Goal: Information Seeking & Learning: Learn about a topic

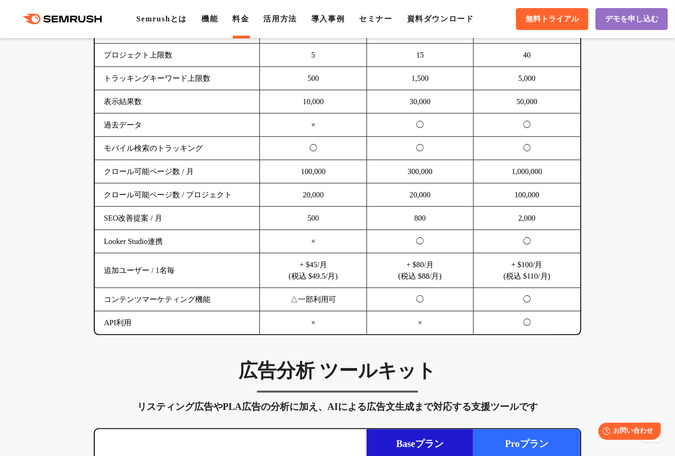
scroll to position [698, 0]
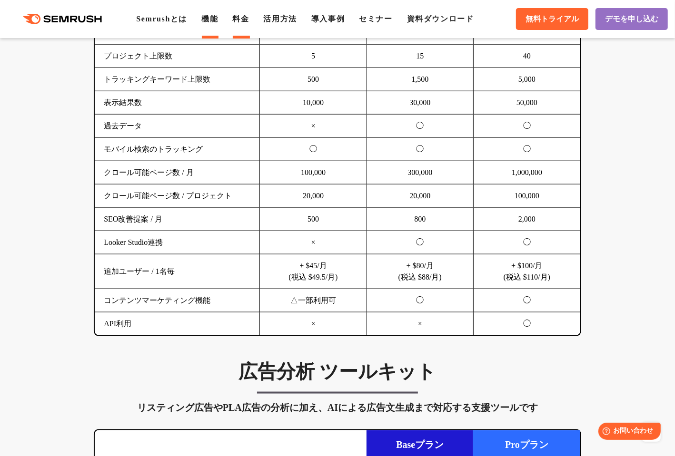
click at [215, 20] on link "機能" at bounding box center [209, 19] width 17 height 8
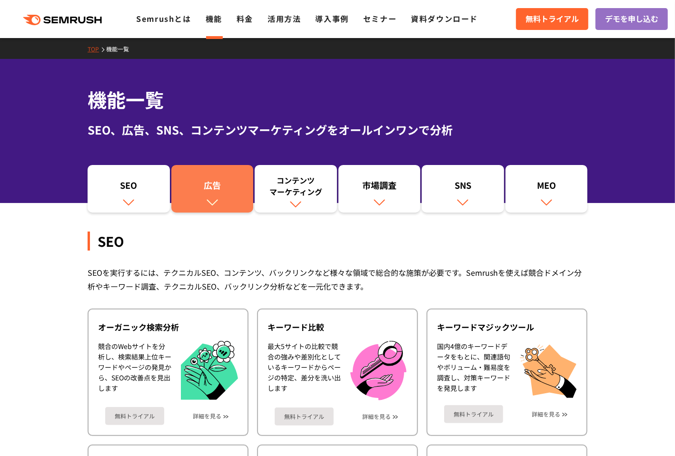
click at [214, 190] on div "広告" at bounding box center [212, 187] width 73 height 16
